Goal: Find specific page/section: Find specific page/section

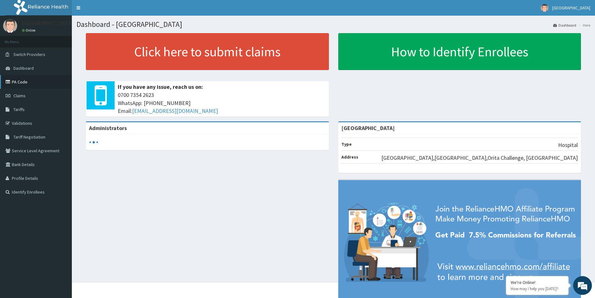
click at [23, 80] on link "PA Code" at bounding box center [36, 82] width 72 height 14
click at [26, 83] on link "PA Code" at bounding box center [36, 82] width 72 height 14
